Goal: Transaction & Acquisition: Purchase product/service

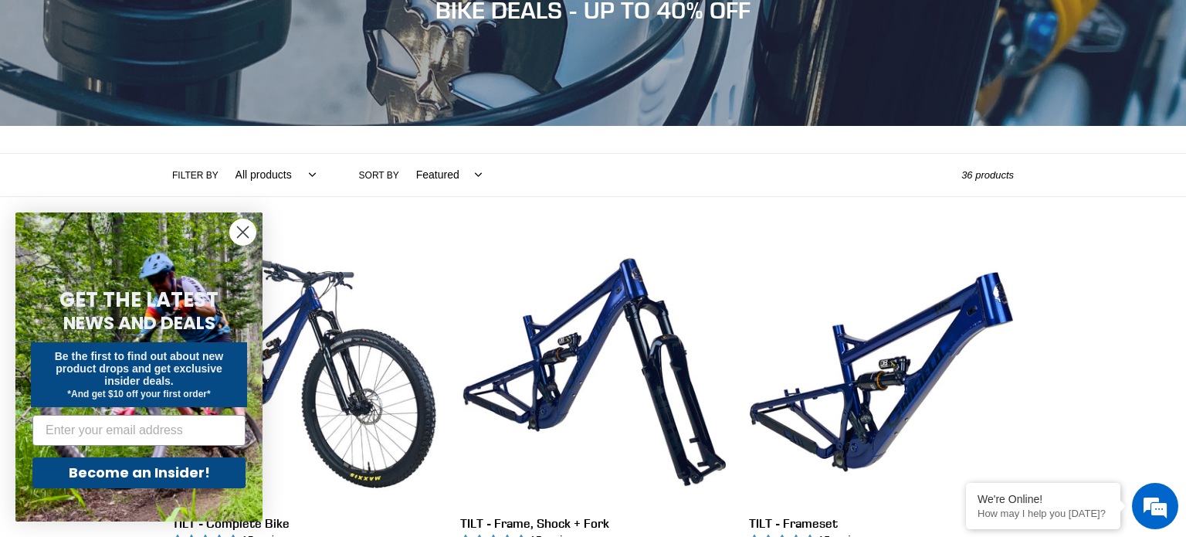
scroll to position [216, 0]
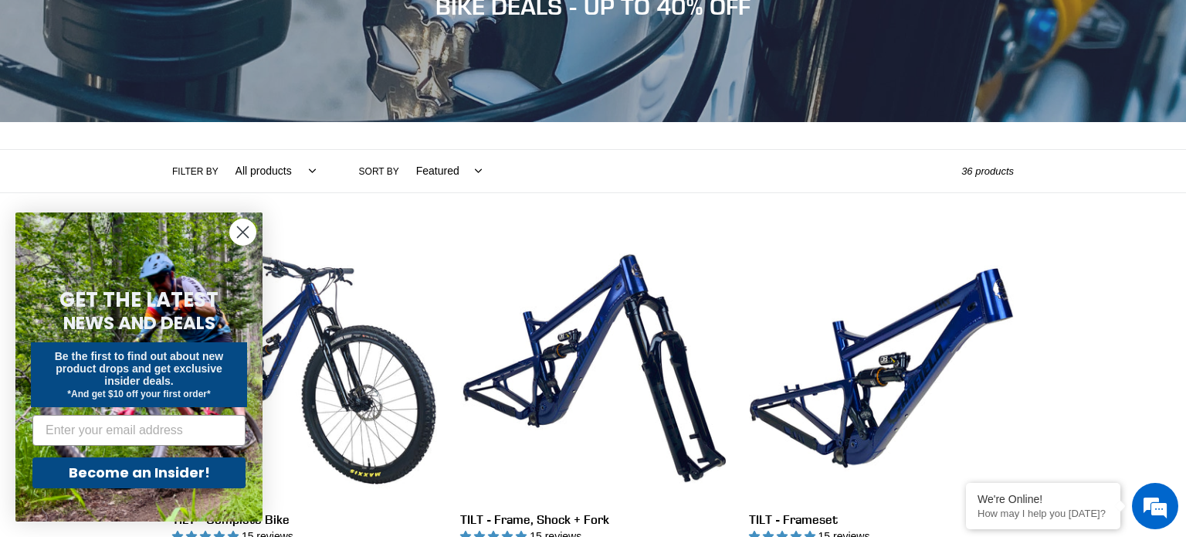
click at [246, 229] on icon "Close dialog" at bounding box center [243, 232] width 11 height 11
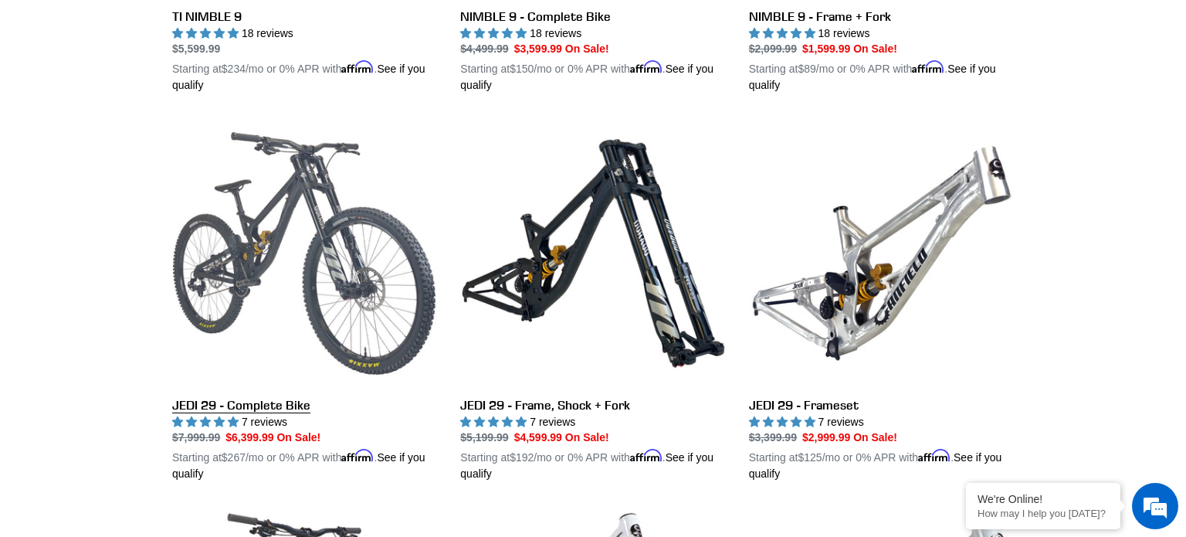
scroll to position [0, 0]
click at [316, 214] on link "JEDI 29 - Complete Bike" at bounding box center [304, 300] width 265 height 361
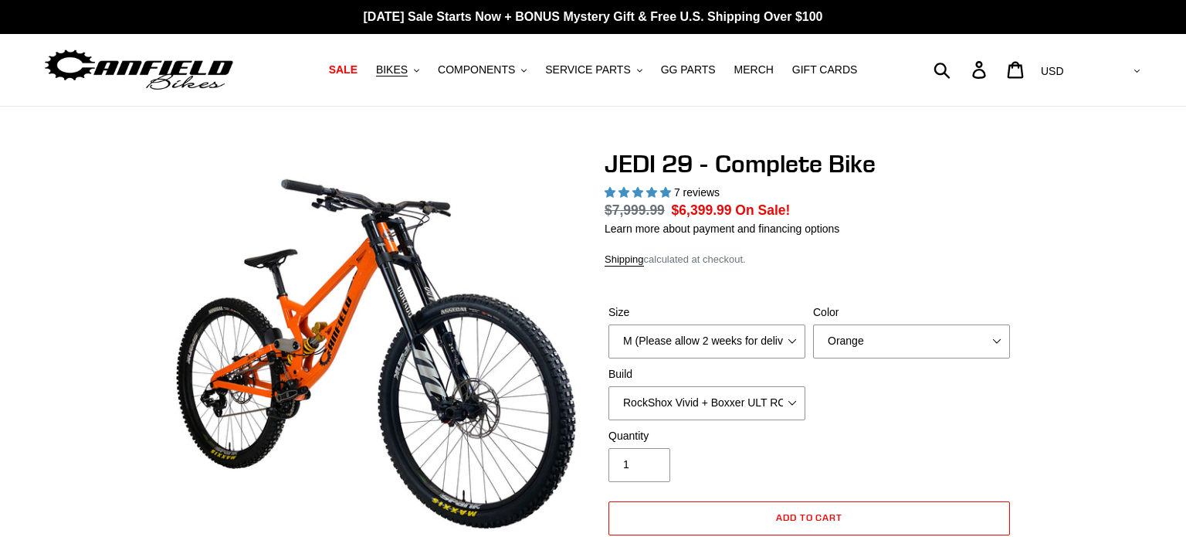
select select "highest-rating"
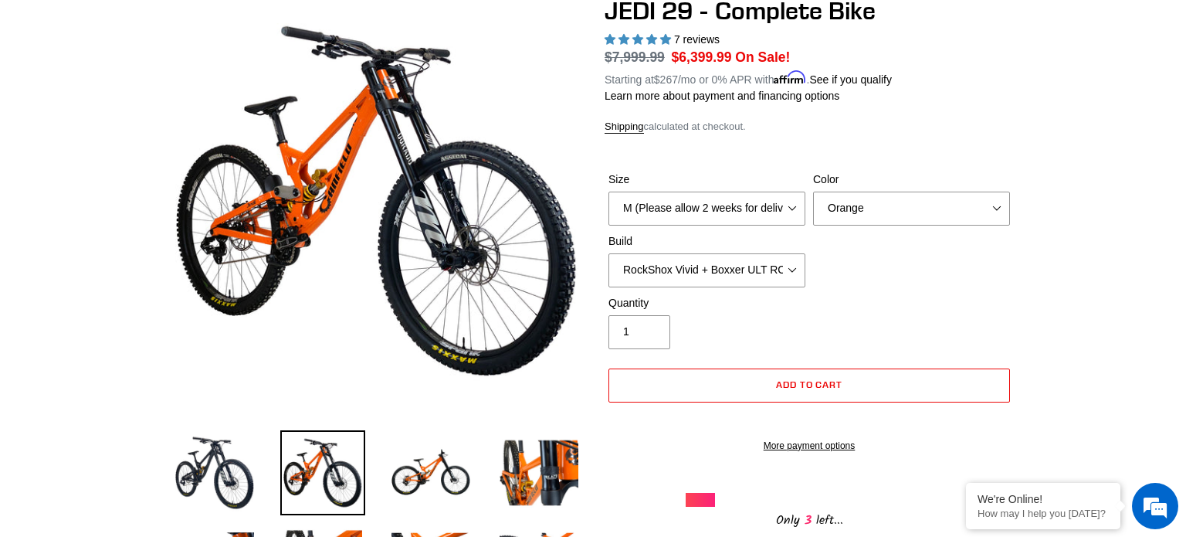
scroll to position [185, 0]
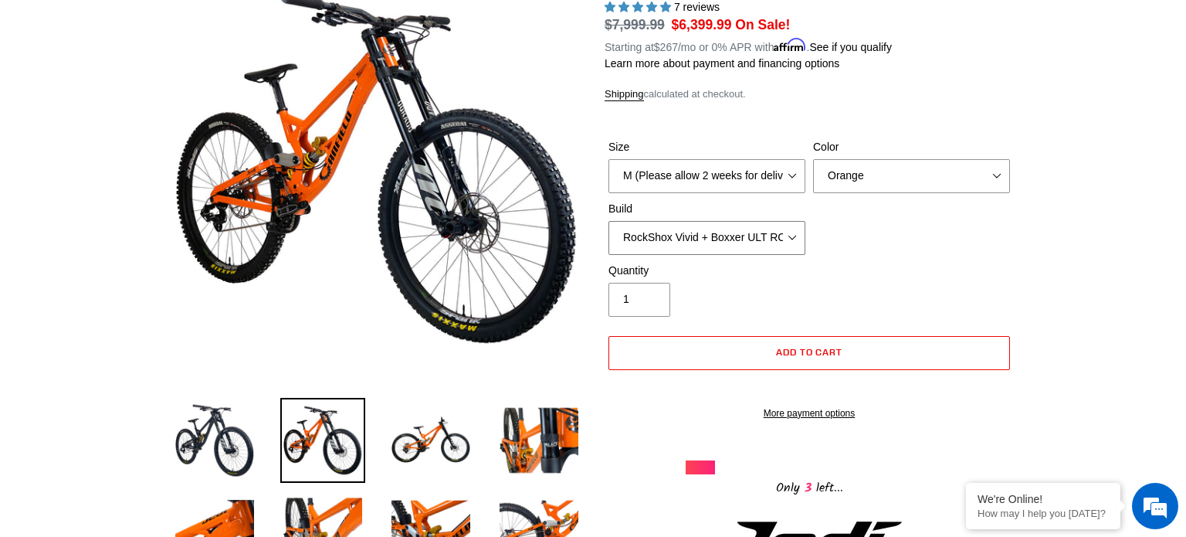
click at [794, 239] on select "RockShox Vivid + Boxxer ULT RC2 C3 200 + SRAM XO RockShox Vivid + Boxxer ULT RC…" at bounding box center [706, 238] width 197 height 34
select select "Fox DHX2 + Fox 40 Float Grip 2 203 + SRAM XO"
click at [608, 221] on select "RockShox Vivid + Boxxer ULT RC2 C3 200 + SRAM XO RockShox Vivid + Boxxer ULT RC…" at bounding box center [706, 238] width 197 height 34
click at [914, 174] on select "Orange Stealth Black Raw" at bounding box center [911, 176] width 197 height 34
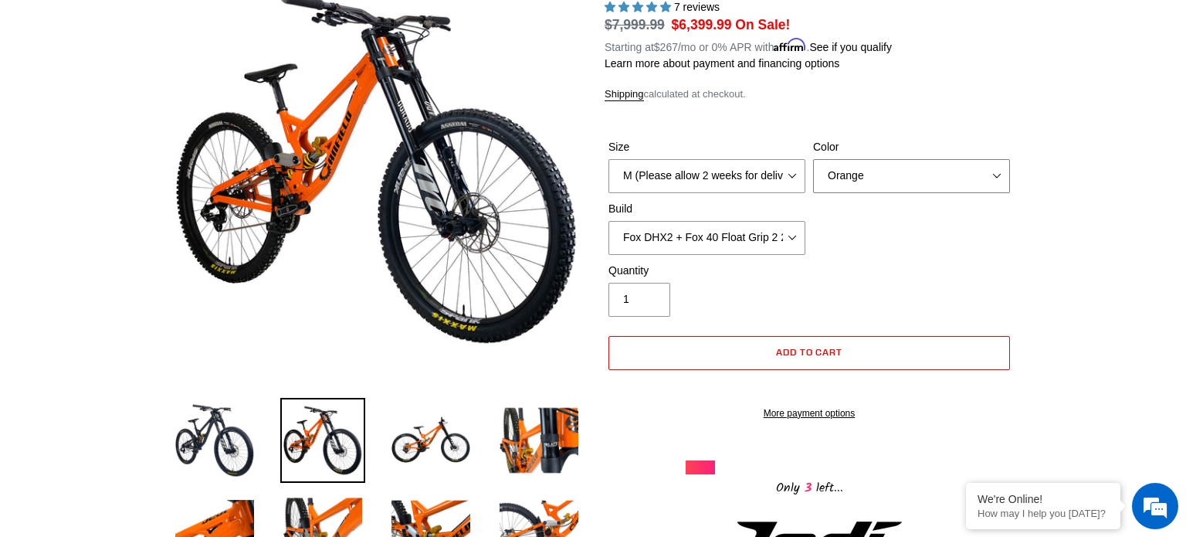
select select "Stealth Black"
click at [813, 159] on select "Orange Stealth Black Raw" at bounding box center [911, 176] width 197 height 34
click at [888, 242] on div "Size M (Please allow 2 weeks for delivery) L (Please allow 2 weeks for delivery…" at bounding box center [809, 201] width 409 height 124
click at [205, 432] on img at bounding box center [214, 440] width 85 height 85
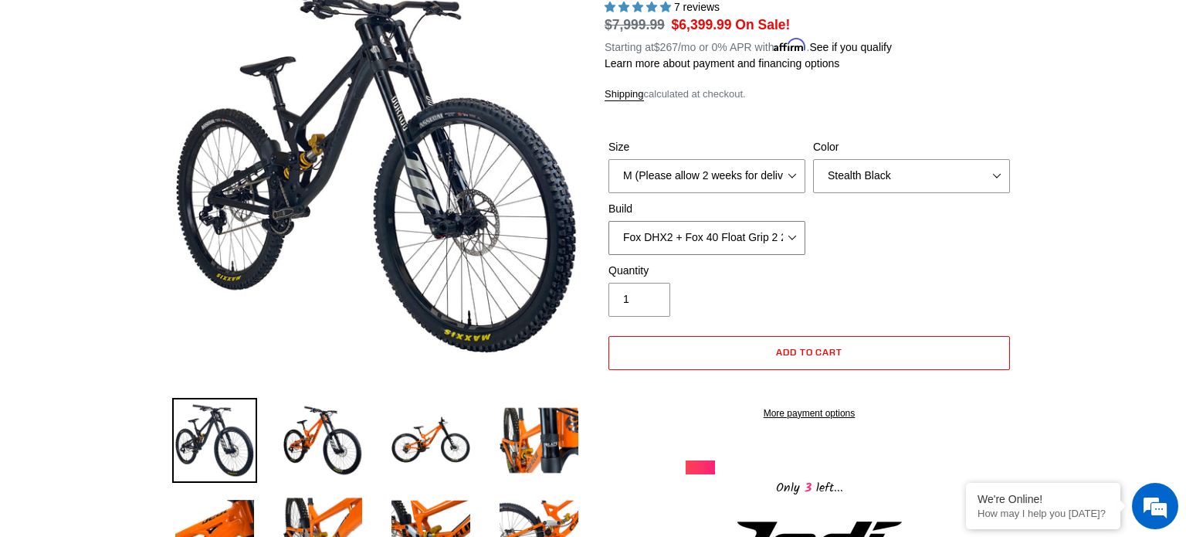
click at [794, 237] on select "RockShox Vivid + Boxxer ULT RC2 C3 200 + SRAM XO RockShox Vivid + Boxxer ULT RC…" at bounding box center [706, 238] width 197 height 34
click at [608, 221] on select "RockShox Vivid + Boxxer ULT RC2 C3 200 + SRAM XO RockShox Vivid + Boxxer ULT RC…" at bounding box center [706, 238] width 197 height 34
click at [787, 242] on select "RockShox Vivid + Boxxer ULT RC2 C3 200 + SRAM XO RockShox Vivid + Boxxer ULT RC…" at bounding box center [706, 238] width 197 height 34
click at [608, 221] on select "RockShox Vivid + Boxxer ULT RC2 C3 200 + SRAM XO RockShox Vivid + Boxxer ULT RC…" at bounding box center [706, 238] width 197 height 34
click at [776, 243] on select "RockShox Vivid + Boxxer ULT RC2 C3 200 + SRAM XO RockShox Vivid + Boxxer ULT RC…" at bounding box center [706, 238] width 197 height 34
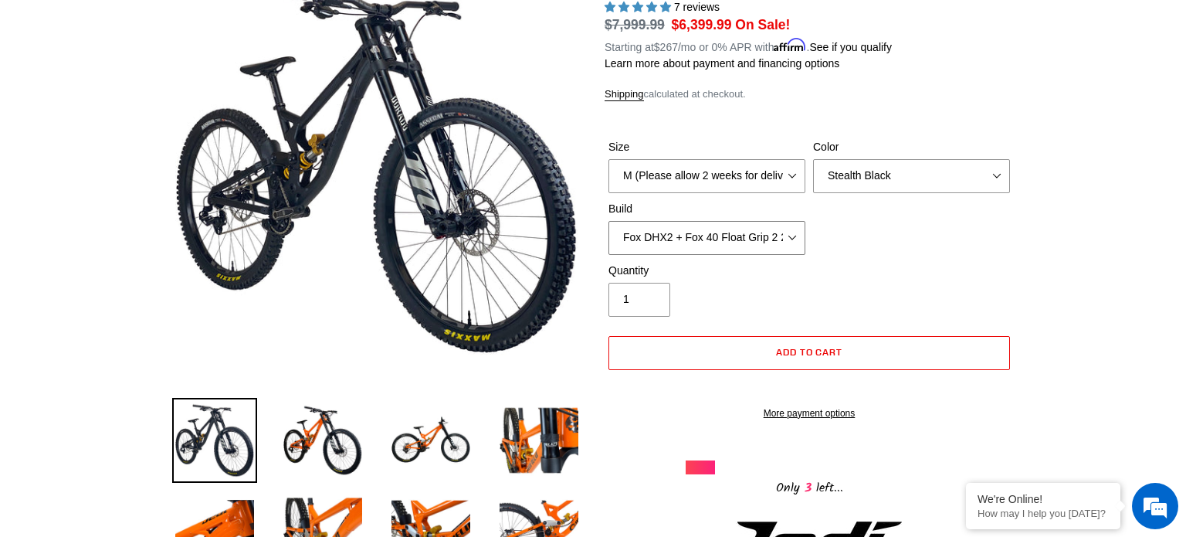
click at [608, 221] on select "RockShox Vivid + Boxxer ULT RC2 C3 200 + SRAM XO RockShox Vivid + Boxxer ULT RC…" at bounding box center [706, 238] width 197 height 34
click at [770, 236] on select "RockShox Vivid + Boxxer ULT RC2 C3 200 + SRAM XO RockShox Vivid + Boxxer ULT RC…" at bounding box center [706, 238] width 197 height 34
select select "RockShox Vivid + Boxxer ULT RC2 C3 200 + SRAM XO"
click at [608, 221] on select "RockShox Vivid + Boxxer ULT RC2 C3 200 + SRAM XO RockShox Vivid + Boxxer ULT RC…" at bounding box center [706, 238] width 197 height 34
